Goal: Task Accomplishment & Management: Manage account settings

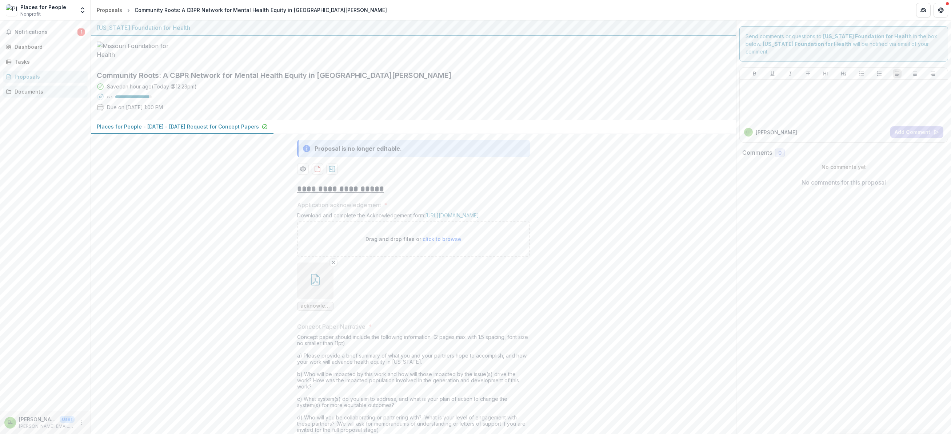
click at [25, 92] on div "Documents" at bounding box center [48, 92] width 67 height 8
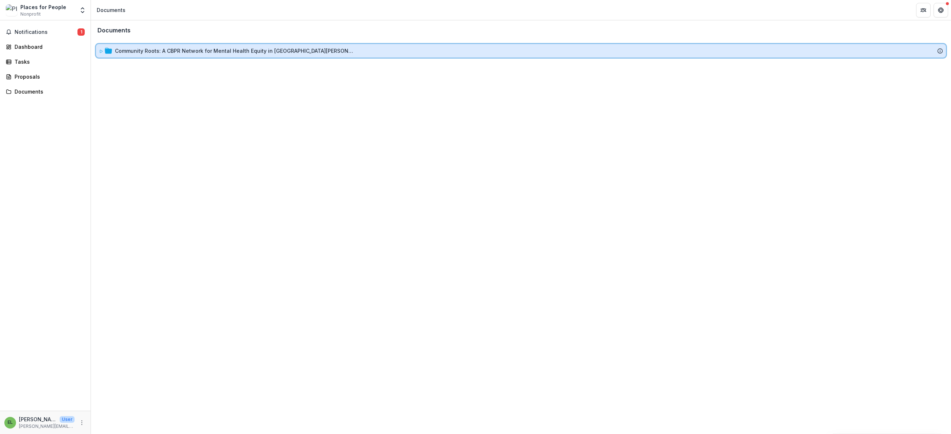
click at [101, 52] on icon at bounding box center [101, 51] width 4 height 4
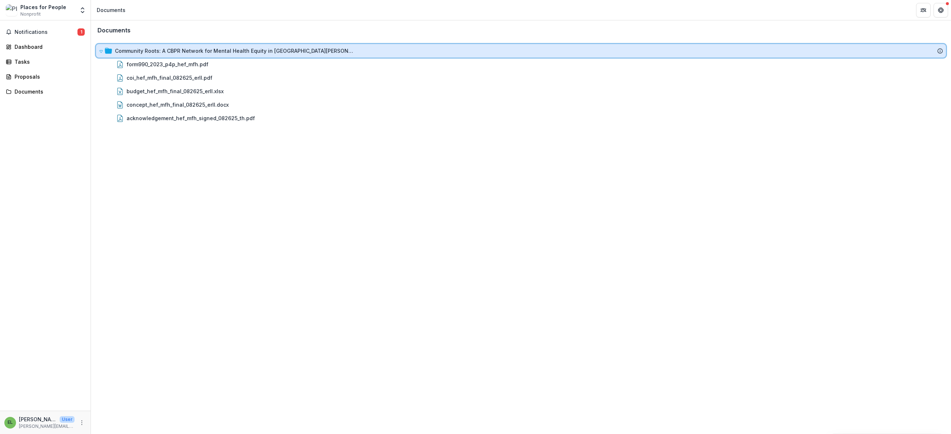
click at [101, 52] on icon at bounding box center [101, 51] width 4 height 4
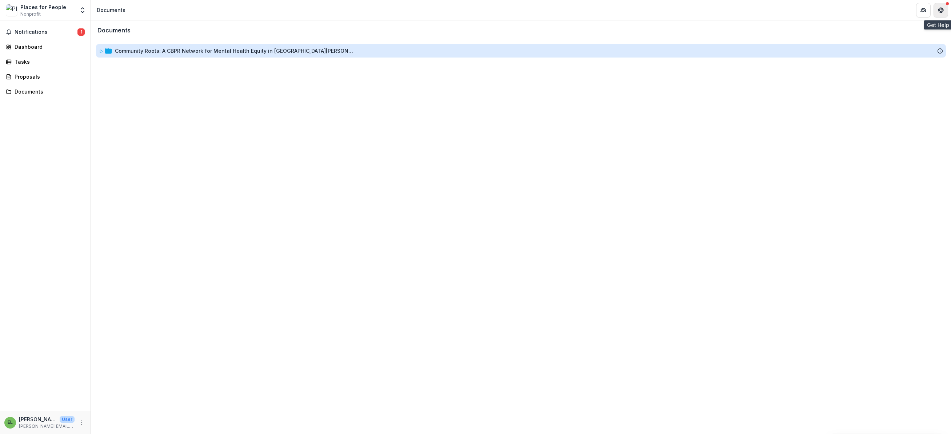
click at [940, 9] on icon "Get Help" at bounding box center [940, 9] width 1 height 1
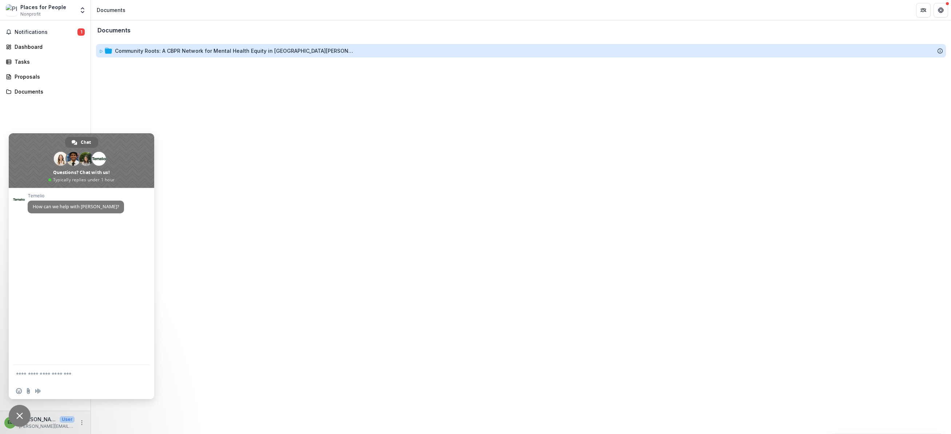
click at [284, 124] on div "Documents Community Roots: A CBPR Network for Mental Health Equity in [GEOGRAPH…" at bounding box center [521, 226] width 860 height 413
click at [16, 414] on span "Close chat" at bounding box center [20, 415] width 22 height 22
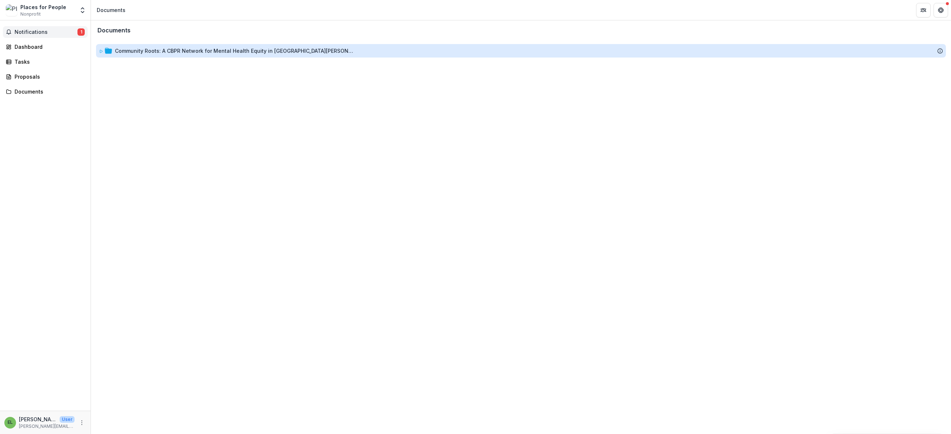
click at [37, 32] on span "Notifications" at bounding box center [46, 32] width 63 height 6
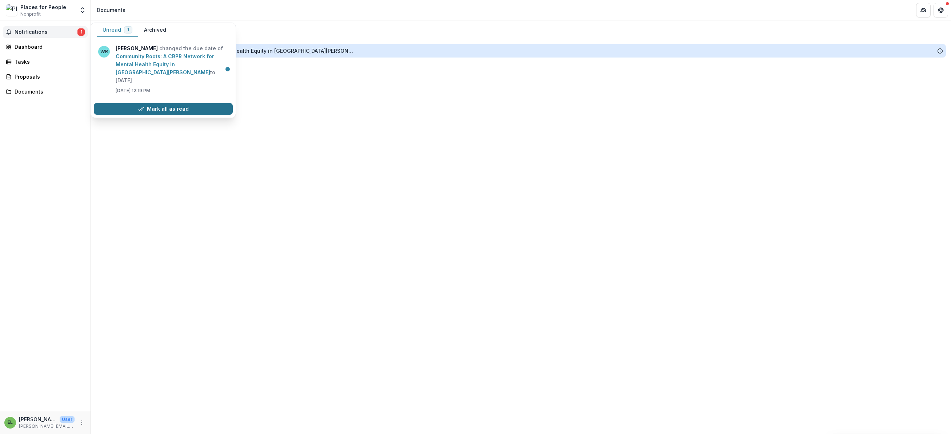
click at [162, 103] on button "Mark all as read" at bounding box center [163, 109] width 139 height 12
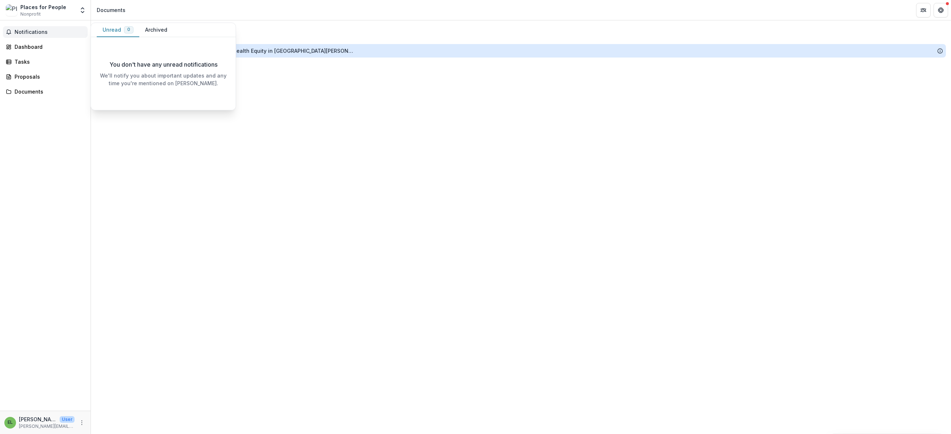
click at [45, 142] on div "Notifications Unread 0 Archived You don't have any unread notifications We'll n…" at bounding box center [45, 215] width 91 height 390
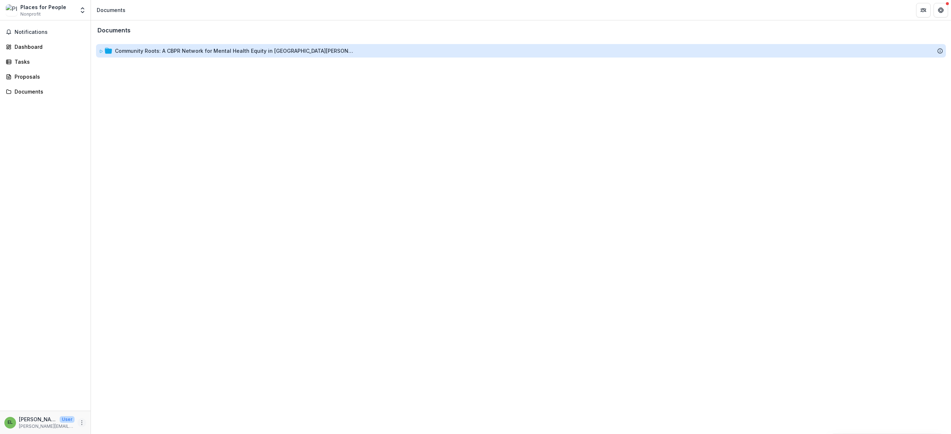
click at [84, 423] on icon "More" at bounding box center [82, 422] width 6 height 6
click at [125, 418] on button "Logout" at bounding box center [130, 419] width 78 height 12
